Goal: Task Accomplishment & Management: Manage account settings

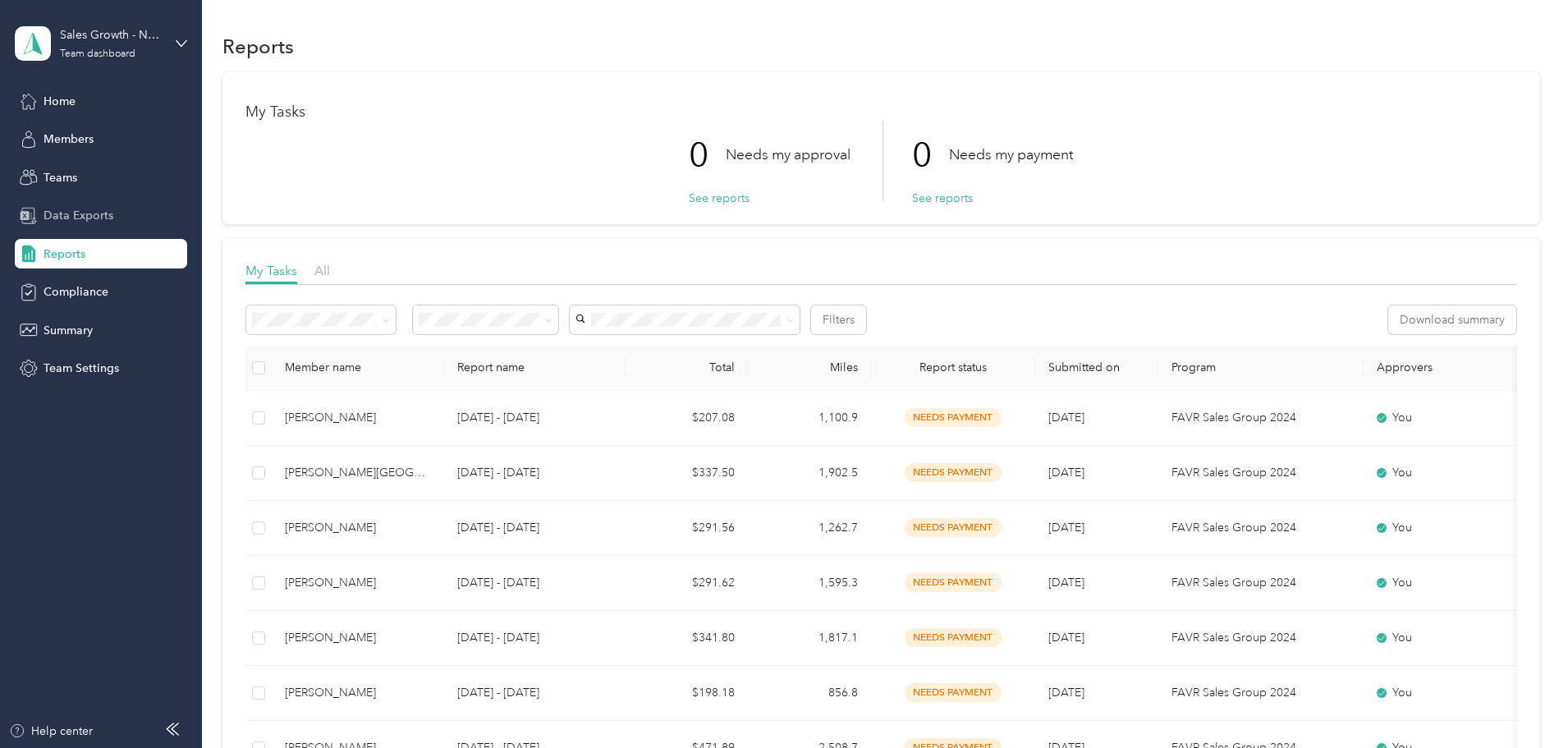
click at [112, 211] on div "Data Exports" at bounding box center [101, 215] width 172 height 29
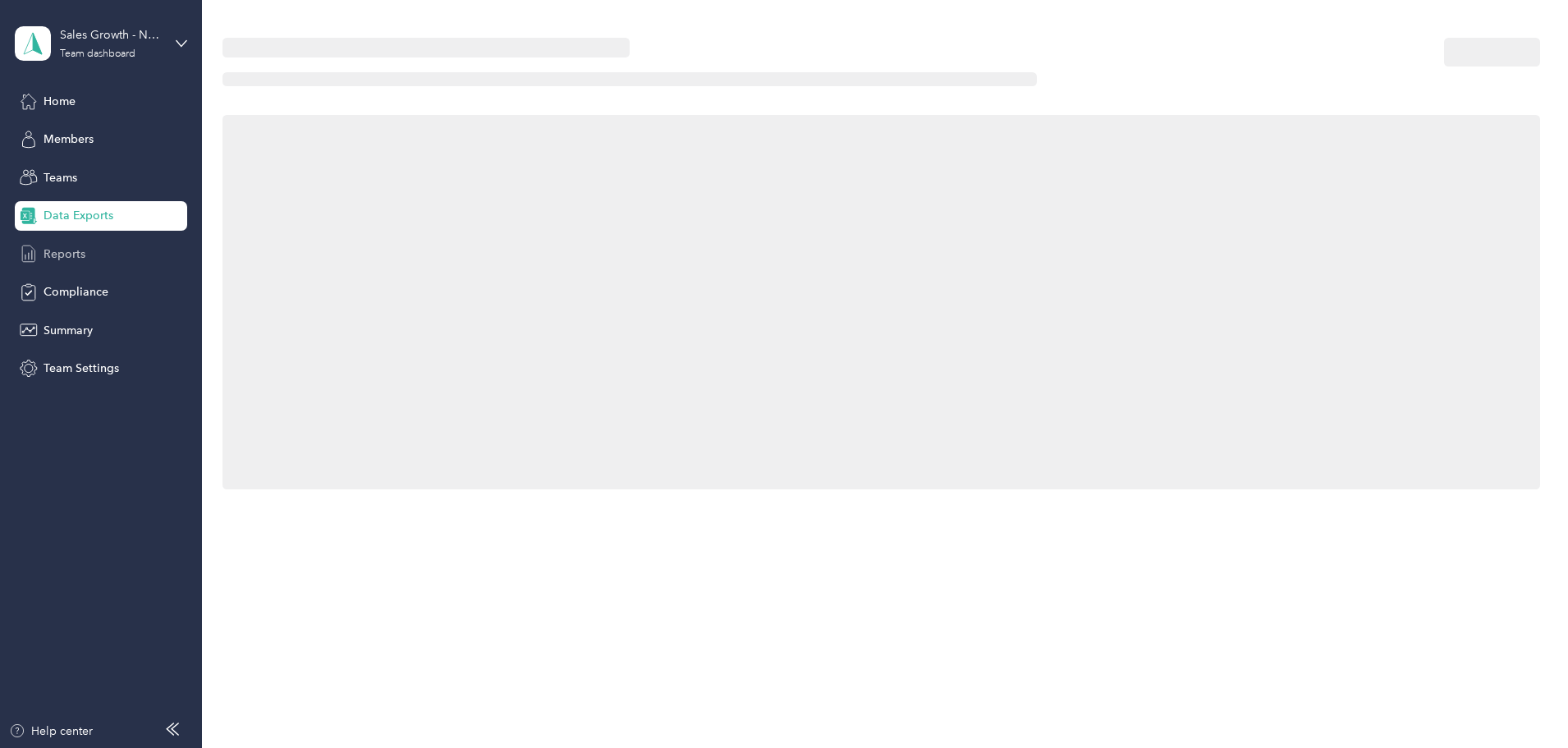
click at [96, 248] on div "Reports" at bounding box center [101, 253] width 172 height 29
